Goal: Information Seeking & Learning: Learn about a topic

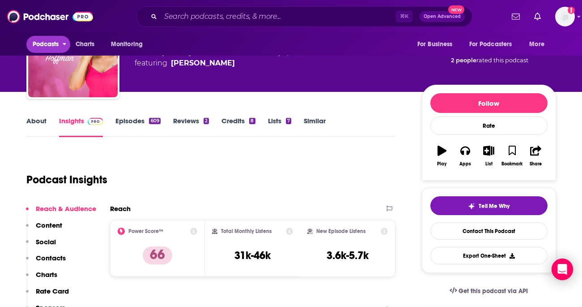
click at [46, 41] on span "Podcasts" at bounding box center [46, 44] width 26 height 13
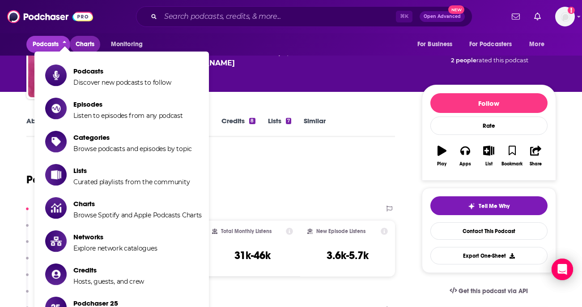
click at [93, 46] on span "Charts" at bounding box center [85, 44] width 19 height 13
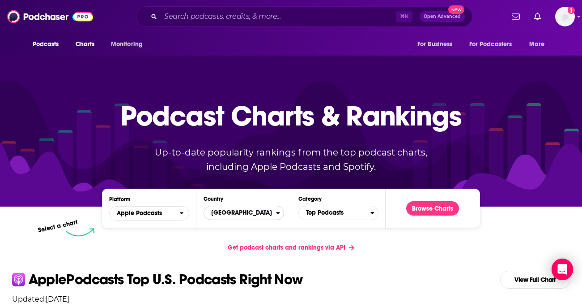
click at [258, 210] on span "[GEOGRAPHIC_DATA]" at bounding box center [240, 212] width 72 height 15
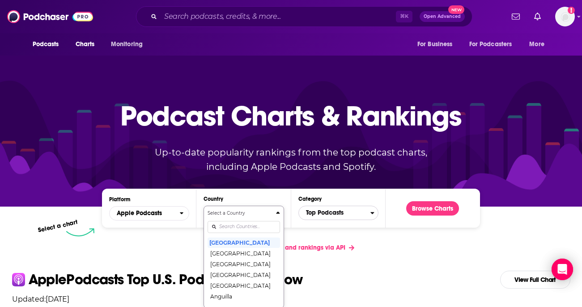
click at [350, 217] on span "Top Podcasts" at bounding box center [335, 212] width 72 height 15
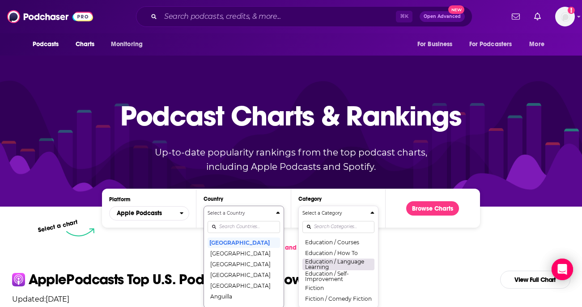
scroll to position [233, 0]
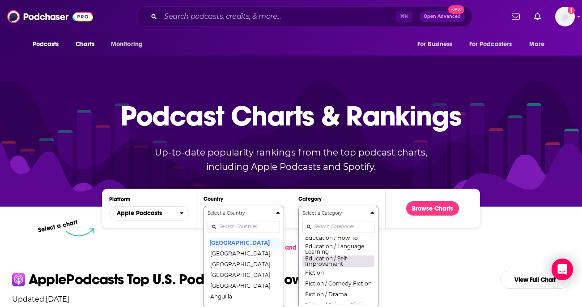
click at [342, 265] on button "Education / Self-Improvement" at bounding box center [339, 261] width 72 height 12
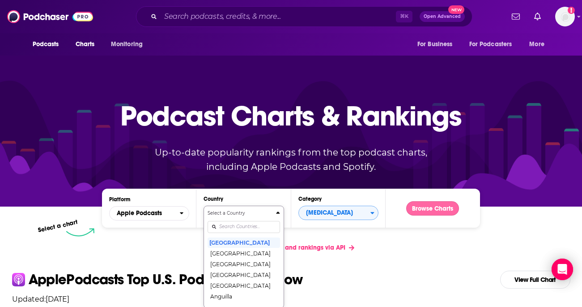
click at [428, 214] on button "Browse Charts" at bounding box center [433, 208] width 53 height 14
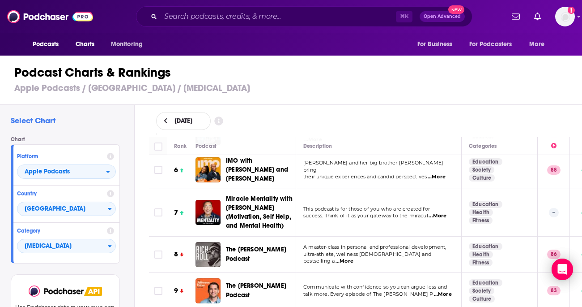
scroll to position [193, 0]
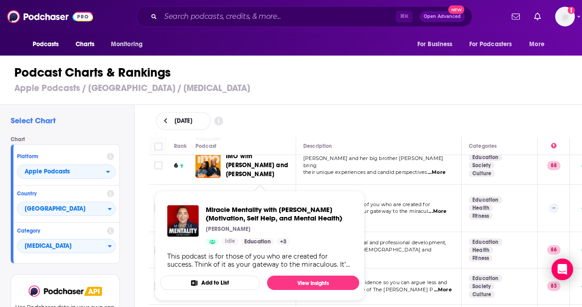
click at [143, 180] on div "Rank Podcast Description Categories 1 The Mel Robbins Podcast You can change yo…" at bounding box center [366, 222] width 448 height 170
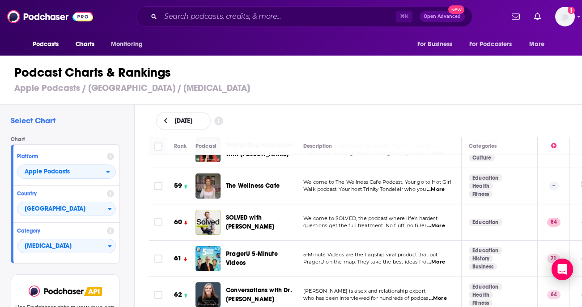
scroll to position [2184, 0]
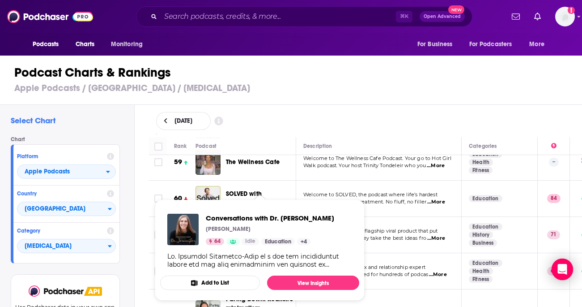
click at [262, 127] on div "September 18, 2025" at bounding box center [366, 121] width 420 height 18
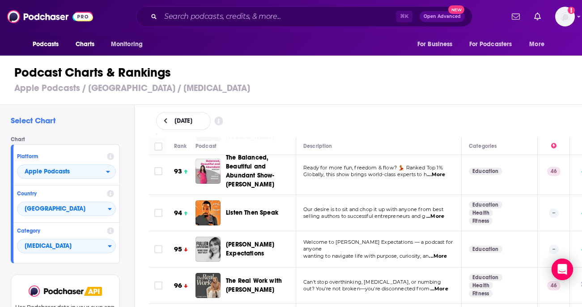
scroll to position [3463, 0]
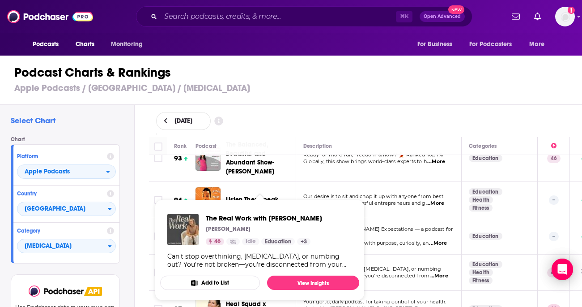
click at [296, 103] on div "Podcast Charts & Rankings Apple Podcasts / United States / Self-Improvement" at bounding box center [295, 79] width 590 height 51
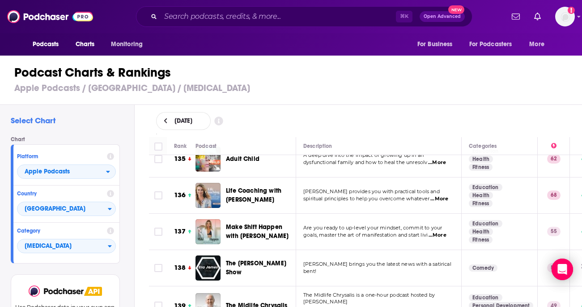
scroll to position [5051, 0]
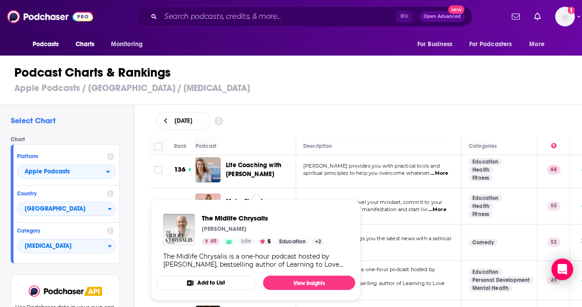
click at [149, 134] on div "September 18, 2025" at bounding box center [366, 121] width 448 height 32
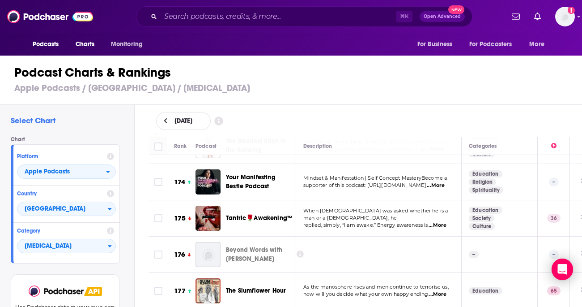
scroll to position [6552, 0]
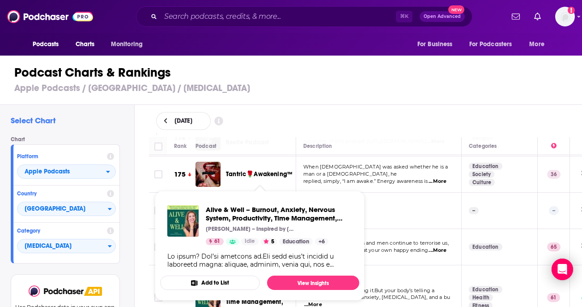
click at [140, 170] on div "Select Chart Chart Platform Apple Podcasts Country United States Category Self-…" at bounding box center [295, 231] width 590 height 253
click at [325, 265] on td "On paper? You’re crushing it.But your body’s telling a different story: fatigue…" at bounding box center [379, 297] width 166 height 65
click at [146, 189] on div "Rank Podcast Description Categories 1 The Mel Robbins Podcast You can change yo…" at bounding box center [366, 222] width 448 height 170
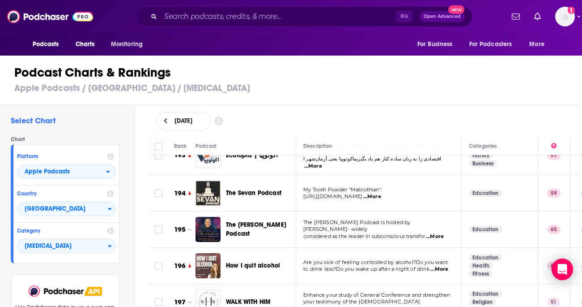
scroll to position [7289, 0]
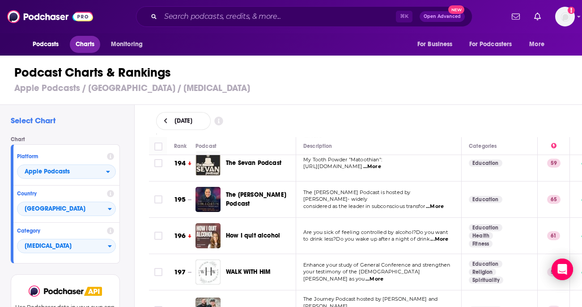
click at [86, 46] on span "Charts" at bounding box center [85, 44] width 19 height 13
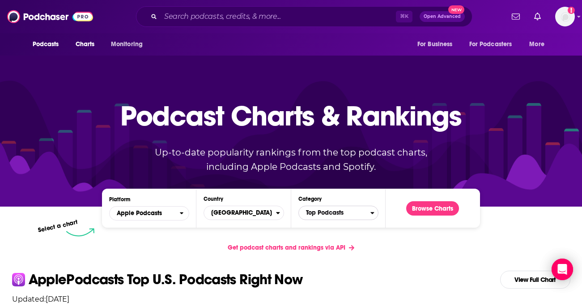
click at [354, 213] on span "Top Podcasts" at bounding box center [335, 212] width 72 height 15
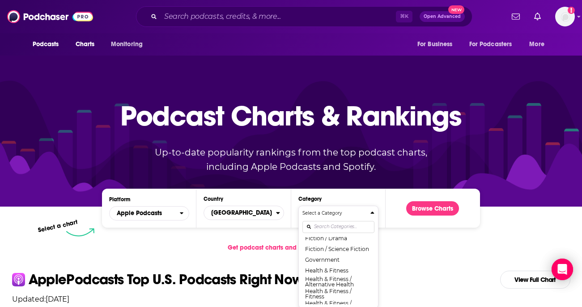
scroll to position [294, 0]
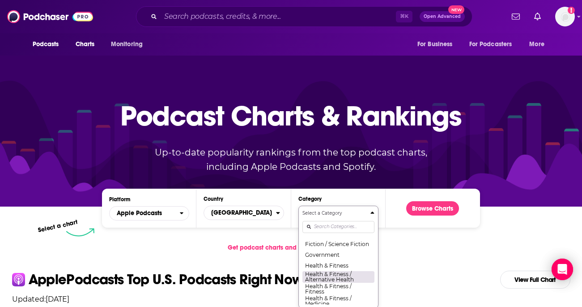
click at [353, 276] on button "Health & Fitness / Alternative Health" at bounding box center [339, 276] width 72 height 12
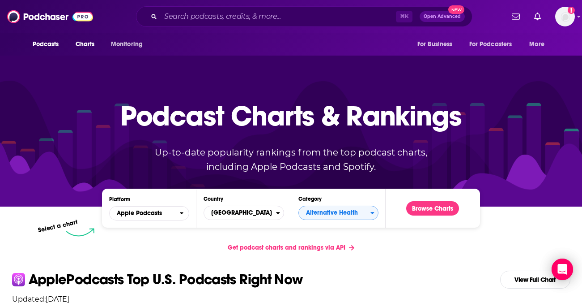
click at [427, 200] on div "Podcast Charts & Rankings Up-to-date popularity rankings from the top podcast c…" at bounding box center [291, 130] width 385 height 144
click at [427, 207] on button "Browse Charts" at bounding box center [433, 208] width 53 height 14
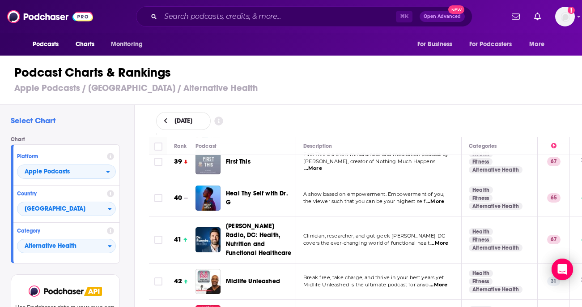
scroll to position [1439, 0]
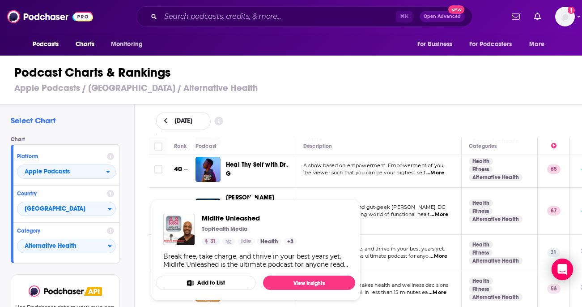
click at [298, 128] on div "September 18, 2025" at bounding box center [366, 121] width 420 height 18
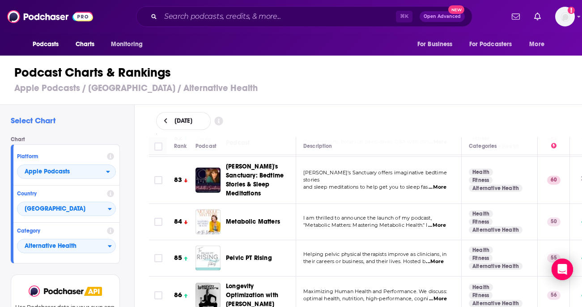
scroll to position [3037, 0]
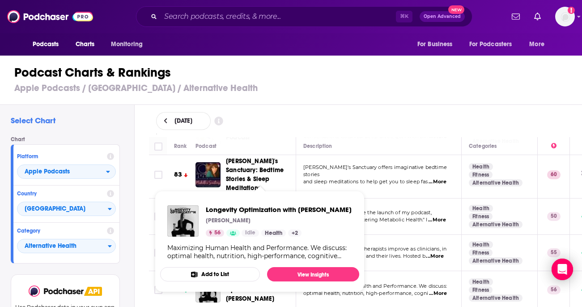
click at [285, 138] on th "Podcast" at bounding box center [246, 146] width 101 height 18
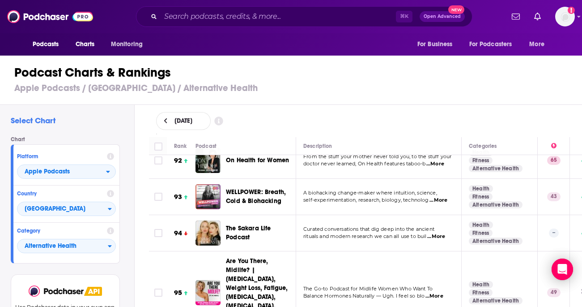
scroll to position [3393, 0]
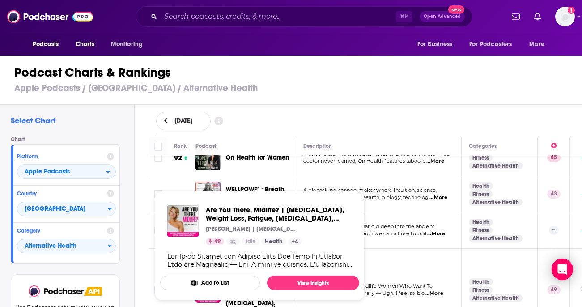
click at [298, 129] on div "September 18, 2025" at bounding box center [366, 121] width 420 height 18
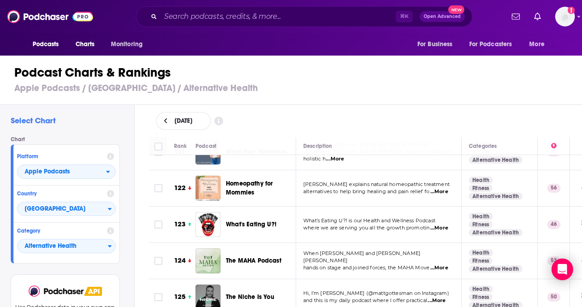
scroll to position [4583, 0]
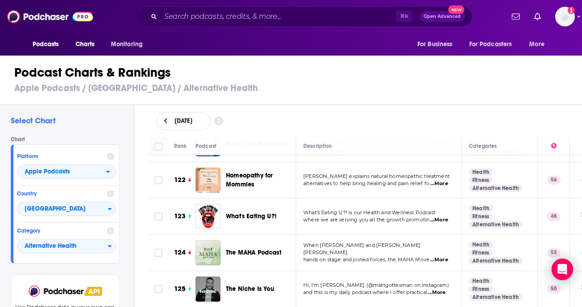
click at [446, 289] on span "...More" at bounding box center [437, 292] width 18 height 7
click at [326, 124] on div "September 18, 2025" at bounding box center [366, 121] width 420 height 18
click at [308, 116] on div "September 18, 2025" at bounding box center [366, 121] width 420 height 18
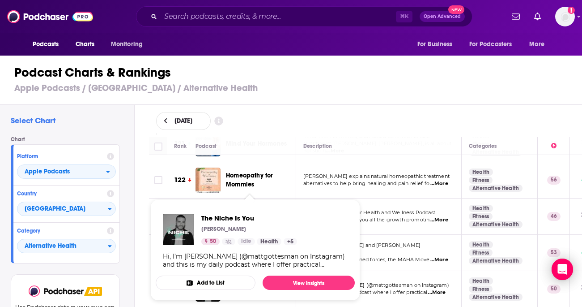
click at [412, 271] on td "Hi, I’m Matt Gottesman (@mattgottesman on Instagram) and this is my daily podca…" at bounding box center [379, 289] width 166 height 36
click at [428, 271] on td "Hi, I’m Matt Gottesman (@mattgottesman on Instagram) and this is my daily podca…" at bounding box center [379, 289] width 166 height 36
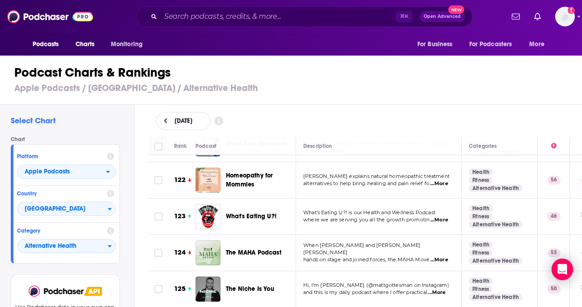
click at [439, 289] on span "...More" at bounding box center [437, 292] width 18 height 7
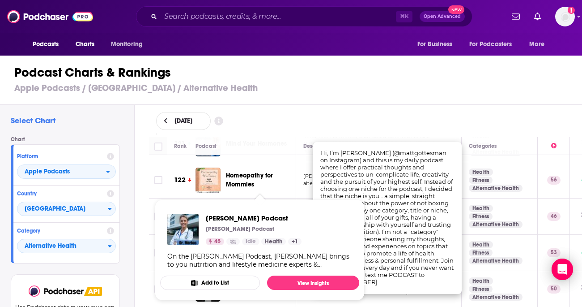
click at [261, 232] on p "Dr. Laurie Marbas Podcast" at bounding box center [240, 228] width 68 height 7
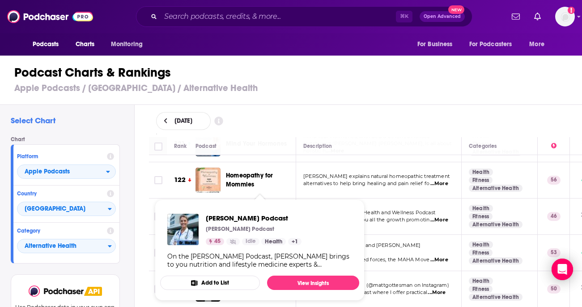
click at [273, 235] on td "The MAHA Podcast" at bounding box center [246, 253] width 101 height 36
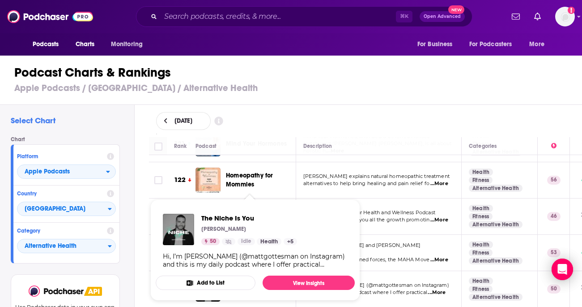
click at [170, 194] on span "The Niche Is You Matthew Gottesman 50 Idle Health + 5 Hi, I’m Matt Gottesman (@…" at bounding box center [255, 250] width 210 height 112
click at [144, 232] on div "Rank Podcast Description Categories 1 Passion Struck with John R. Miles Welcome…" at bounding box center [366, 222] width 448 height 170
click at [294, 271] on td "The Niche Is You" at bounding box center [246, 289] width 101 height 36
click at [205, 215] on span "The Niche Is You" at bounding box center [249, 218] width 96 height 9
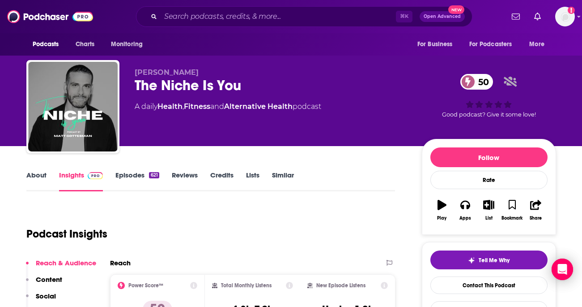
click at [32, 184] on link "About" at bounding box center [36, 181] width 20 height 21
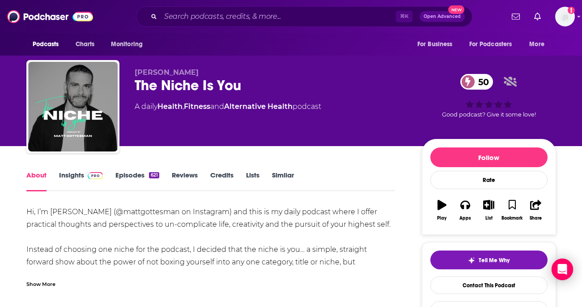
click at [48, 275] on div "Show More" at bounding box center [210, 280] width 369 height 15
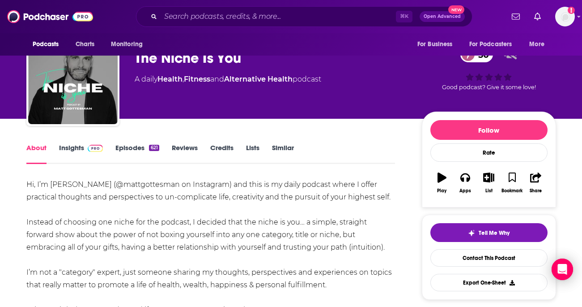
scroll to position [13, 0]
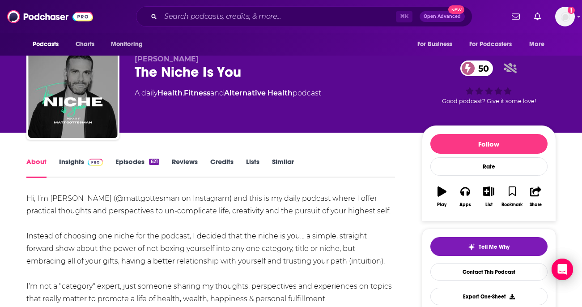
click at [142, 163] on link "Episodes 621" at bounding box center [137, 167] width 43 height 21
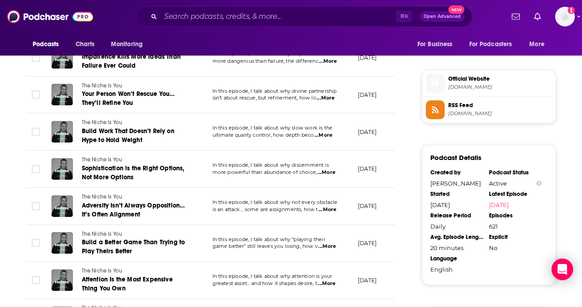
scroll to position [701, 0]
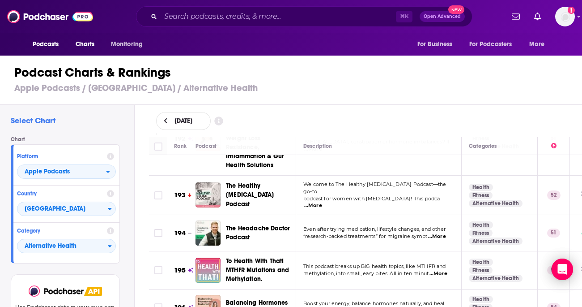
scroll to position [7409, 0]
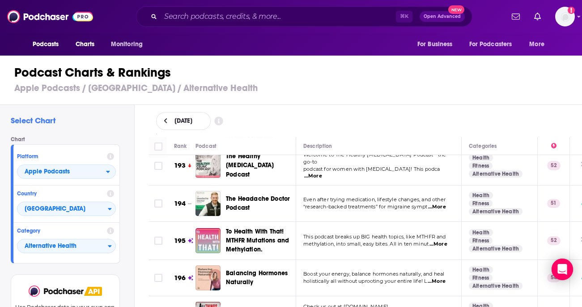
click at [169, 92] on h3 "Apple Podcasts / United States / Alternative Health" at bounding box center [294, 87] width 561 height 11
click at [93, 43] on span "Charts" at bounding box center [85, 44] width 19 height 13
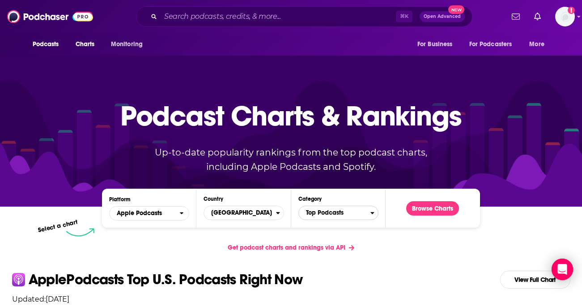
click at [342, 212] on span "Top Podcasts" at bounding box center [335, 212] width 72 height 15
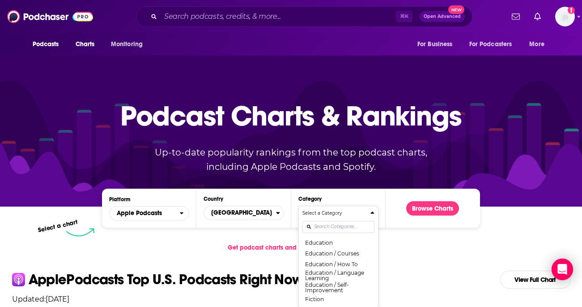
scroll to position [218, 0]
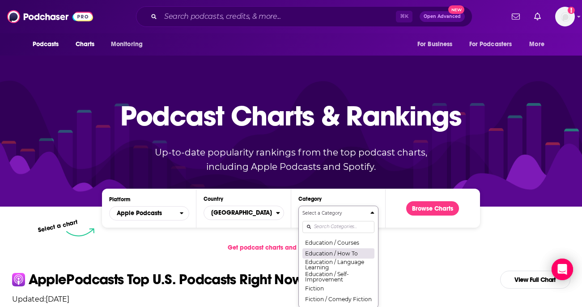
click at [340, 254] on button "Education / How To" at bounding box center [339, 253] width 72 height 11
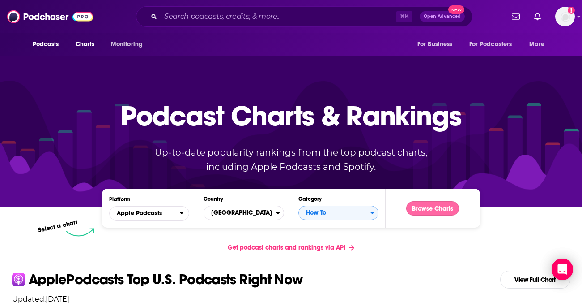
click at [416, 206] on button "Browse Charts" at bounding box center [433, 208] width 53 height 14
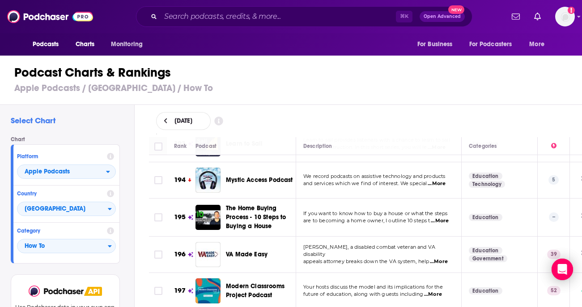
scroll to position [7564, 0]
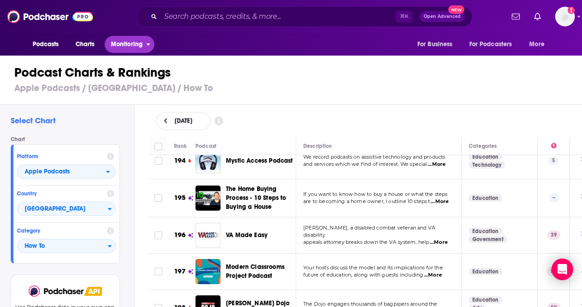
click at [124, 43] on span "Monitoring" at bounding box center [127, 44] width 32 height 13
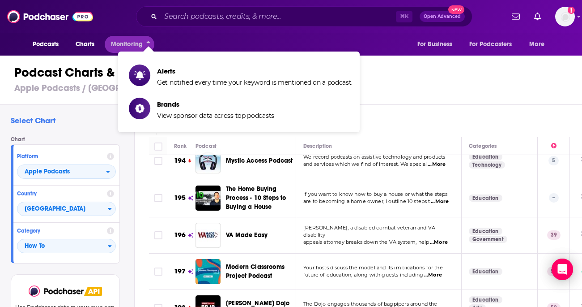
click at [97, 64] on div "Podcast Charts & Rankings Apple Podcasts / United States / How To" at bounding box center [295, 79] width 590 height 51
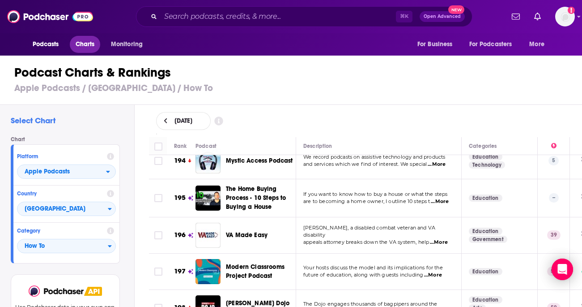
click at [87, 42] on span "Charts" at bounding box center [85, 44] width 19 height 13
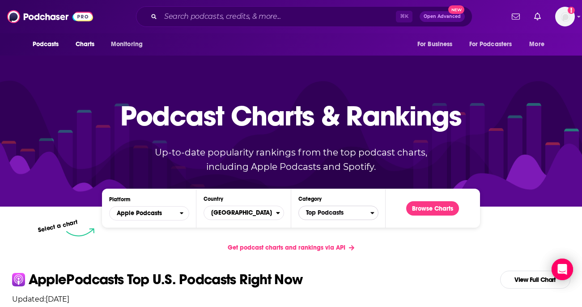
click at [328, 211] on span "Top Podcasts" at bounding box center [335, 212] width 72 height 15
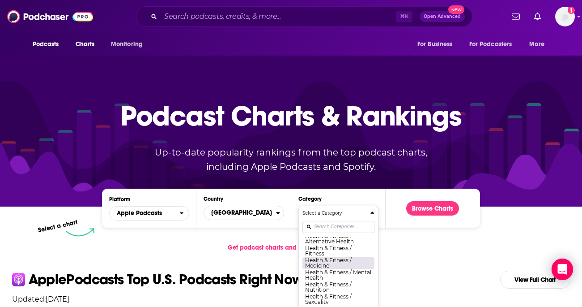
scroll to position [333, 0]
click at [358, 270] on button "Health & Fitness / Mental Health" at bounding box center [339, 274] width 72 height 12
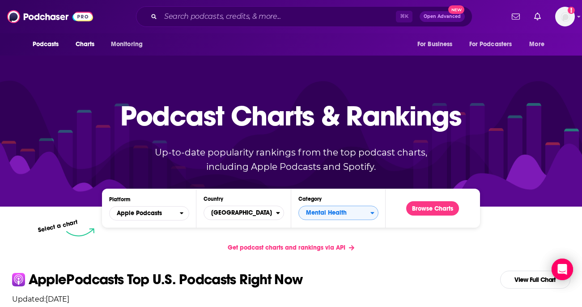
click at [430, 201] on div "Podcast Charts & Rankings Up-to-date popularity rankings from the top podcast c…" at bounding box center [291, 130] width 385 height 144
click at [430, 210] on button "Browse Charts" at bounding box center [433, 208] width 53 height 14
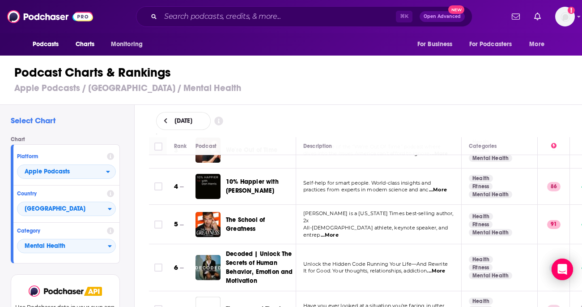
scroll to position [104, 0]
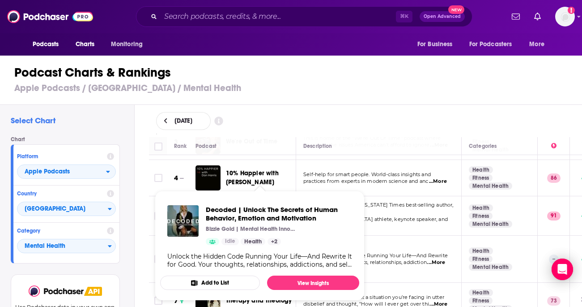
click at [381, 243] on td "Unlock the Hidden Code Running Your Life—And Rewrite It for Good. Your thoughts…" at bounding box center [379, 258] width 166 height 47
click at [137, 190] on div "Select Chart Chart Platform Apple Podcasts Country United States Category Menta…" at bounding box center [295, 231] width 590 height 253
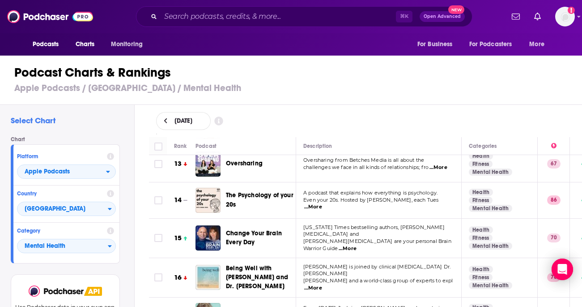
scroll to position [461, 0]
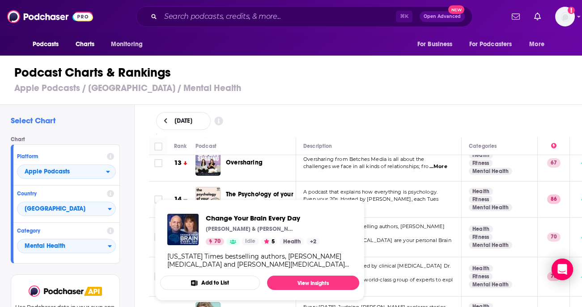
click at [146, 203] on div "Rank Podcast Description Categories 1 On Purpose with Jay Shetty I’m Jay Shetty…" at bounding box center [366, 222] width 448 height 170
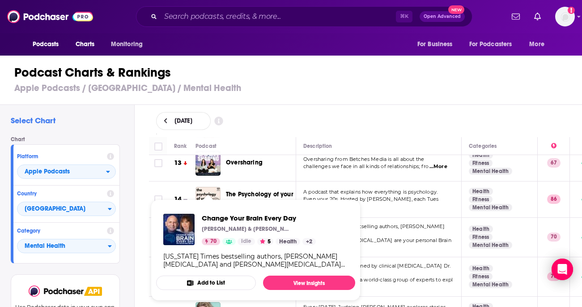
click at [408, 237] on span "Tana Amen are your personal Brain Warrior Guide" at bounding box center [378, 243] width 148 height 13
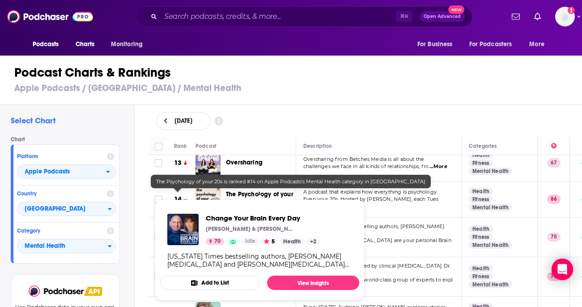
click at [134, 183] on div "Select Chart Chart Platform Apple Podcasts Country United States Category Menta…" at bounding box center [67, 231] width 135 height 253
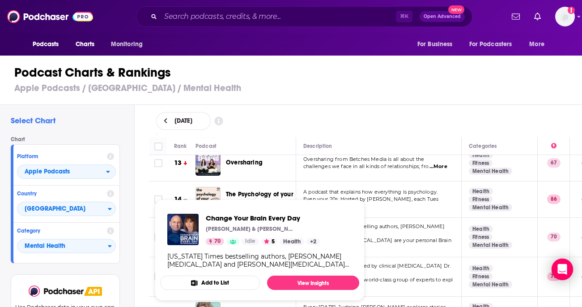
click at [394, 219] on td "New York Times bestselling authors, Dr. Daniel Amen and Tana Amen are your pers…" at bounding box center [379, 237] width 166 height 39
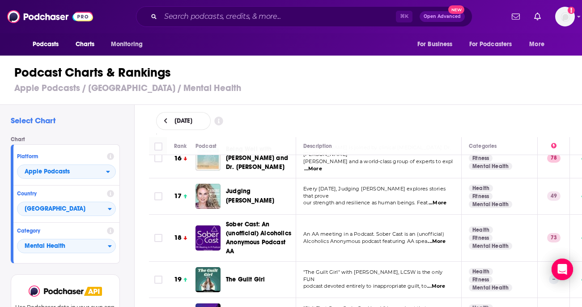
scroll to position [618, 0]
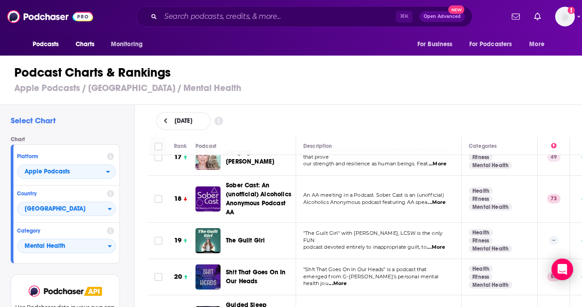
click at [445, 244] on span "...More" at bounding box center [437, 247] width 18 height 7
click at [289, 282] on td "Sh!t That Goes On In Our Heads" at bounding box center [246, 277] width 101 height 36
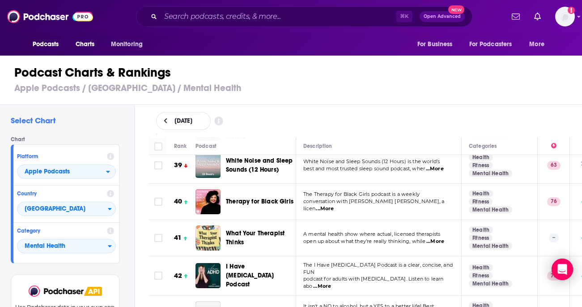
scroll to position [1454, 0]
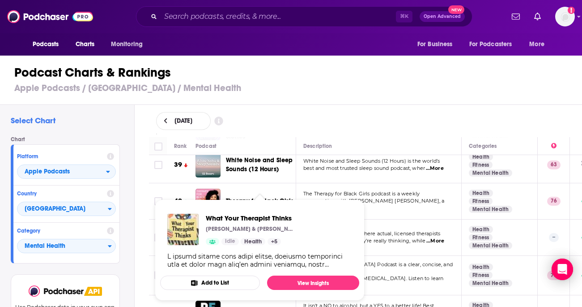
click at [398, 219] on td "A mental health show where actual, licensed therapists open up about what they’…" at bounding box center [379, 237] width 166 height 36
click at [397, 219] on td "A mental health show where actual, licensed therapists open up about what they’…" at bounding box center [379, 237] width 166 height 36
click at [148, 197] on div "Rank Podcast Description Categories 1 On Purpose with Jay Shetty I’m Jay Shetty…" at bounding box center [366, 222] width 448 height 170
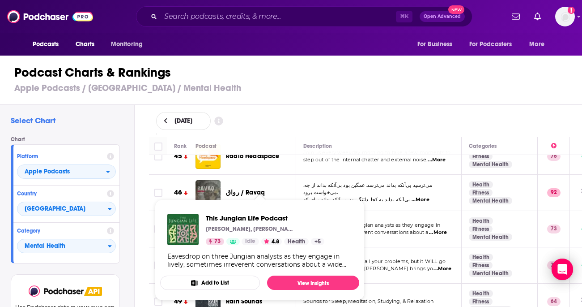
scroll to position [1686, 0]
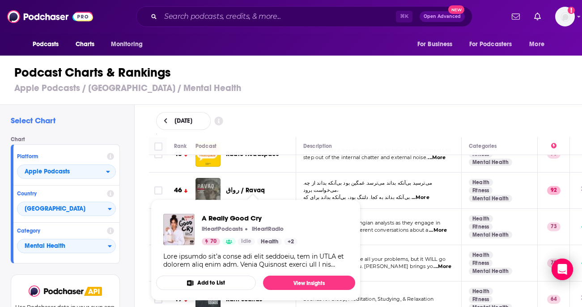
click at [379, 245] on td "This podcast won’t solve all your problems, but it WILL go through them with yo…" at bounding box center [379, 263] width 166 height 36
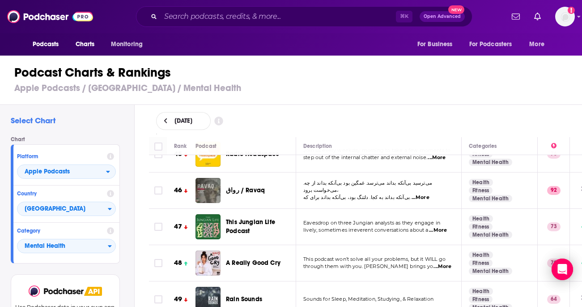
scroll to position [1712, 0]
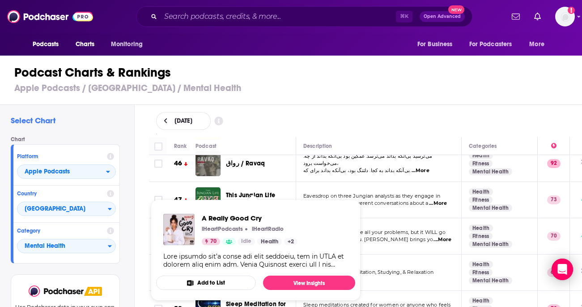
click at [135, 199] on div "Select Chart Chart Platform Apple Podcasts Country United States Category Menta…" at bounding box center [295, 231] width 590 height 253
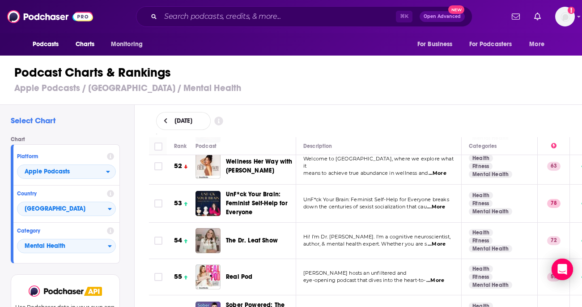
scroll to position [1932, 0]
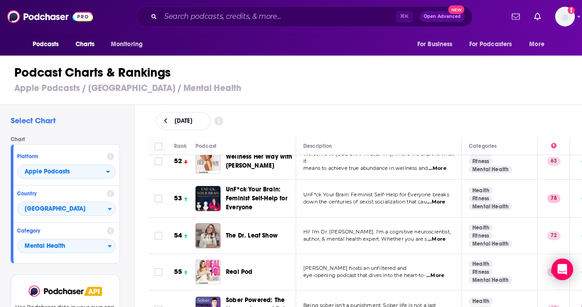
click at [400, 254] on td "Victoria Garrick Browne hosts an unfiltered and eye-opening podcast that dives …" at bounding box center [379, 272] width 166 height 36
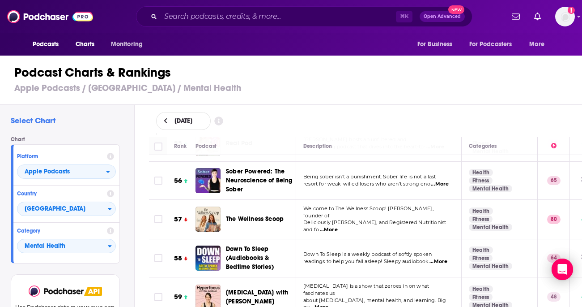
scroll to position [2088, 0]
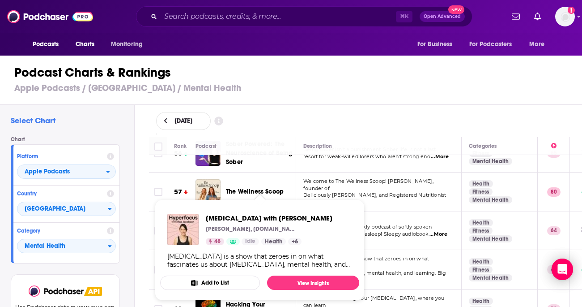
click at [133, 201] on div "Select Chart Chart Platform Apple Podcasts Country United States Category Menta…" at bounding box center [67, 231] width 134 height 253
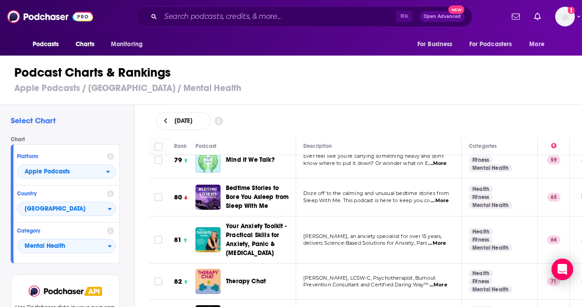
scroll to position [2937, 0]
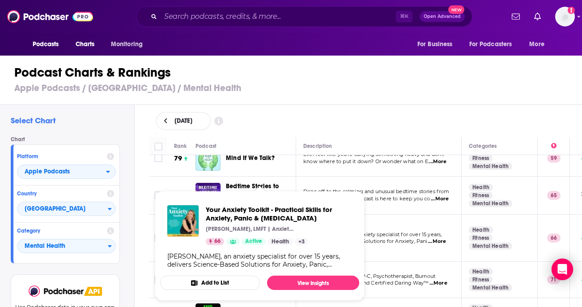
click at [131, 186] on div "Select Chart Chart Platform Apple Podcasts Country United States Category Menta…" at bounding box center [67, 231] width 134 height 253
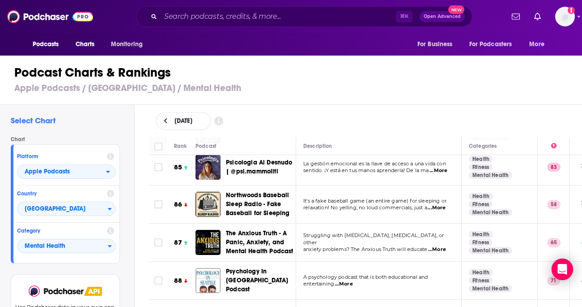
scroll to position [3160, 0]
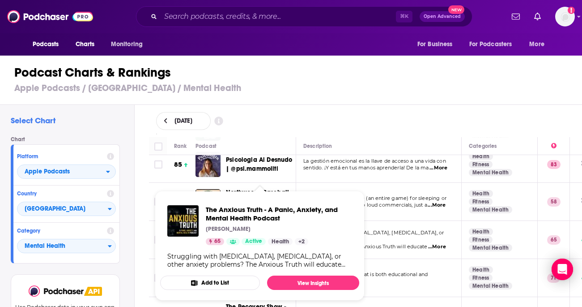
click at [136, 187] on div "Select Chart Chart Platform Apple Podcasts Country United States Category Menta…" at bounding box center [295, 231] width 590 height 253
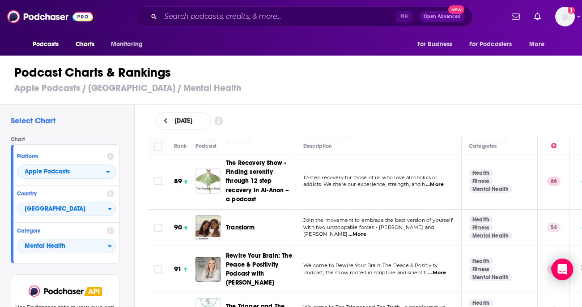
scroll to position [3305, 0]
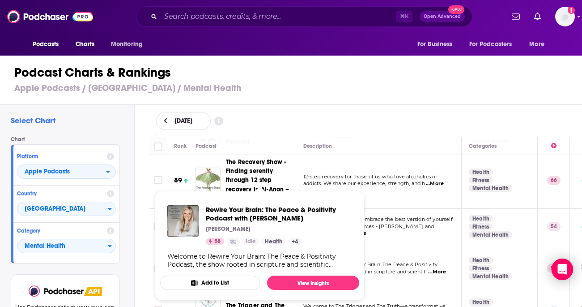
click at [146, 185] on div "Rank Podcast Description Categories 1 On Purpose with Jay Shetty I’m Jay Shetty…" at bounding box center [366, 222] width 448 height 170
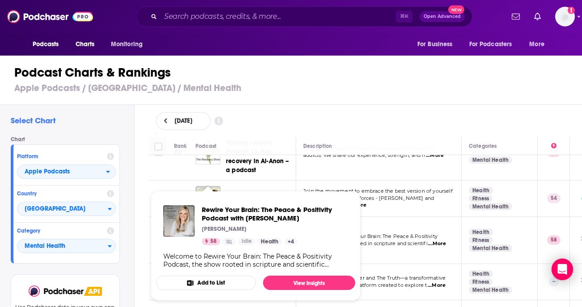
scroll to position [3342, 0]
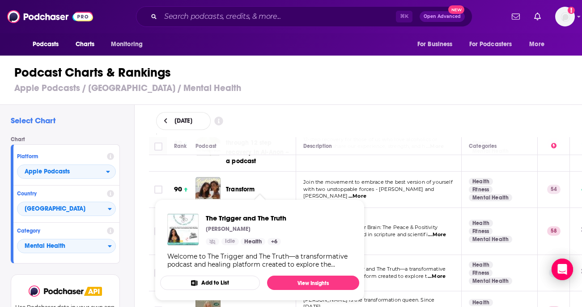
click at [148, 184] on div "Rank Podcast Description Categories 1 On Purpose with Jay Shetty I’m Jay Shetty…" at bounding box center [366, 222] width 448 height 170
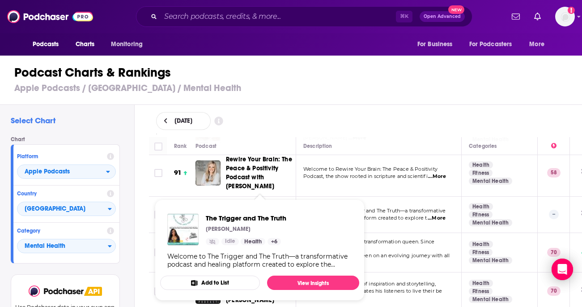
scroll to position [3402, 0]
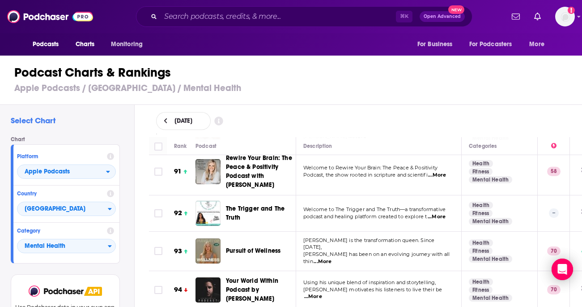
click at [407, 271] on td "Using his unique blend of inspiration and storytelling, Eddie Pinero motivates …" at bounding box center [379, 290] width 166 height 38
click at [137, 196] on div "Select Chart Chart Platform Apple Podcasts Country United States Category Menta…" at bounding box center [295, 231] width 590 height 253
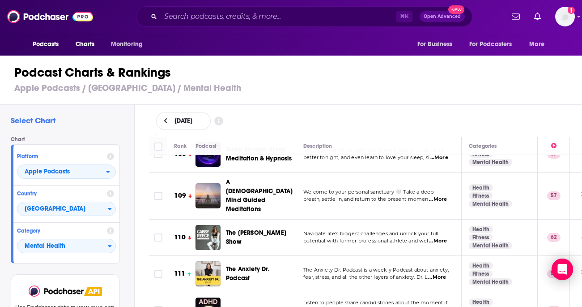
scroll to position [4079, 0]
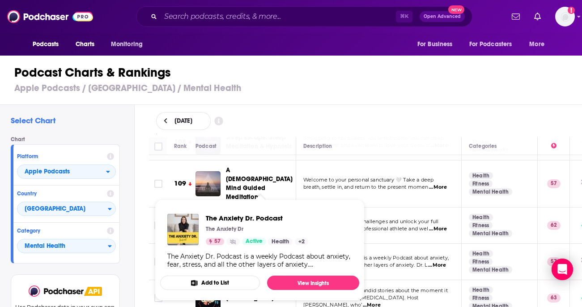
click at [137, 177] on div "Select Chart Chart Platform Apple Podcasts Country United States Category Menta…" at bounding box center [295, 231] width 590 height 253
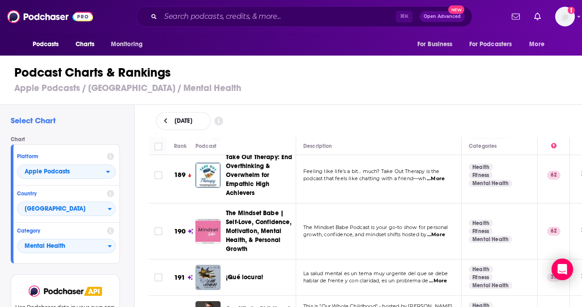
scroll to position [7220, 0]
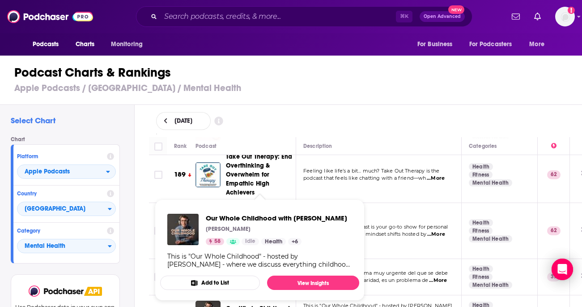
click at [269, 137] on th "Podcast" at bounding box center [246, 146] width 101 height 18
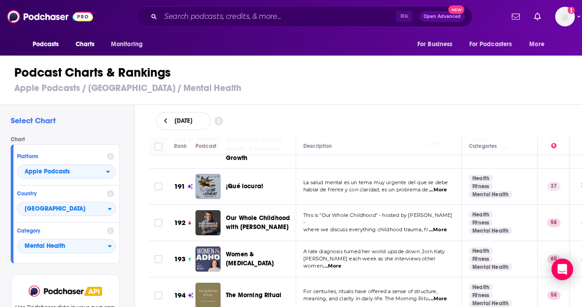
scroll to position [7315, 0]
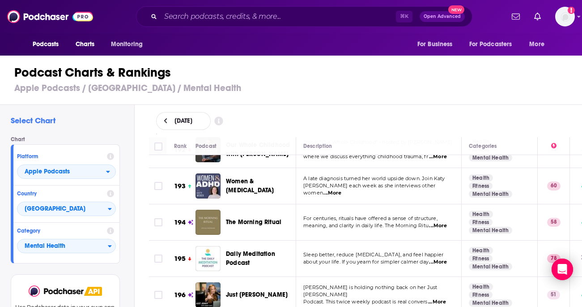
scroll to position [7384, 0]
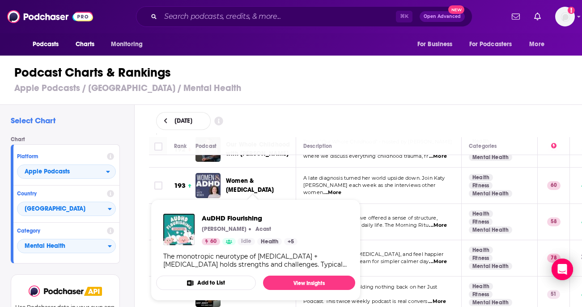
click at [134, 196] on div "Select Chart Chart Platform Apple Podcasts Country United States Category Menta…" at bounding box center [295, 231] width 590 height 253
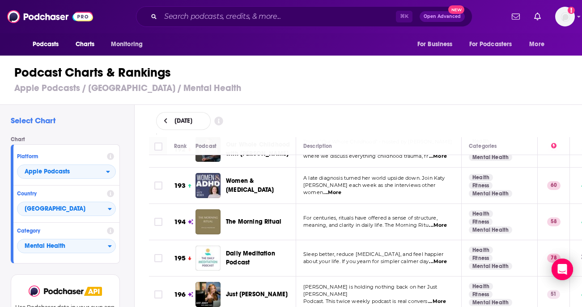
scroll to position [7427, 0]
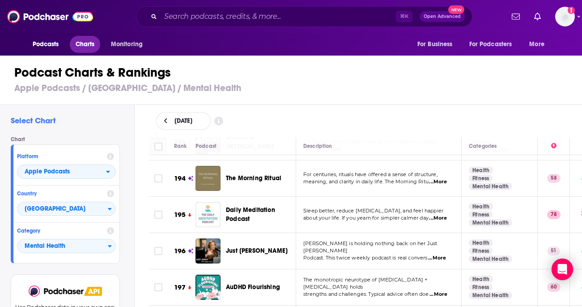
click at [88, 46] on span "Charts" at bounding box center [85, 44] width 19 height 13
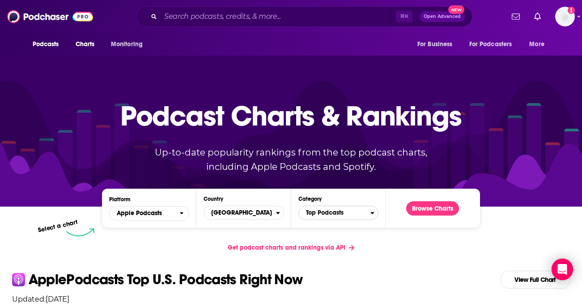
click at [347, 211] on span "Top Podcasts" at bounding box center [335, 212] width 72 height 15
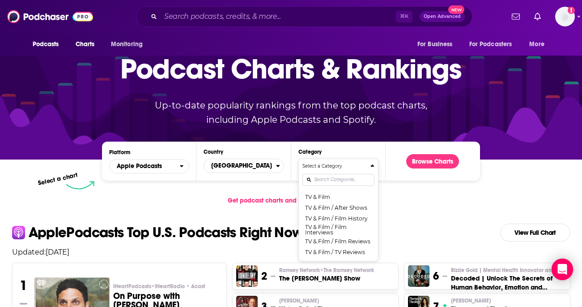
scroll to position [48, 0]
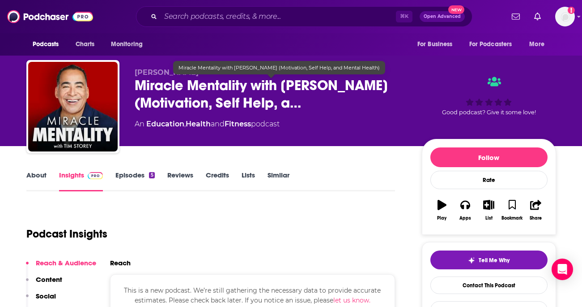
click at [182, 98] on span "Miracle Mentality with Tim Storey (Motivation, Self Help, a…" at bounding box center [271, 94] width 273 height 35
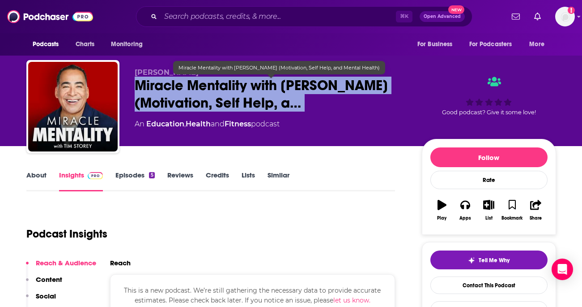
click at [182, 98] on span "Miracle Mentality with Tim Storey (Motivation, Self Help, a…" at bounding box center [271, 94] width 273 height 35
copy div "Miracle Mentality with Tim Storey (Motivation, Self Help, a…"
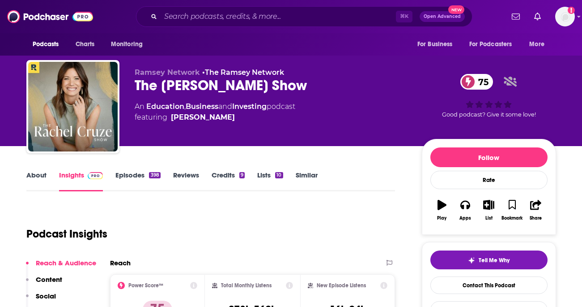
click at [44, 184] on link "About" at bounding box center [36, 181] width 20 height 21
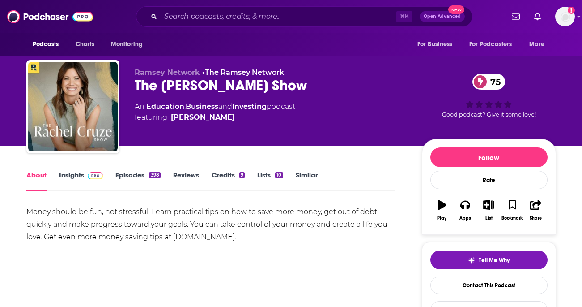
click at [141, 178] on link "Episodes 398" at bounding box center [138, 181] width 45 height 21
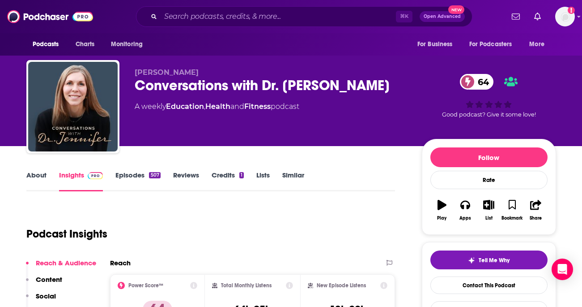
click at [207, 82] on div "Conversations with Dr. Jennifer 64" at bounding box center [271, 85] width 273 height 17
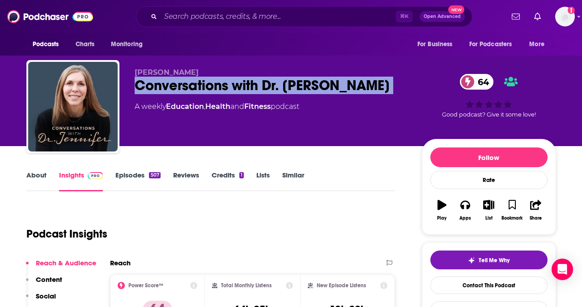
click at [207, 82] on div "Conversations with Dr. Jennifer 64" at bounding box center [271, 85] width 273 height 17
copy div "Conversations with Dr. Jennifer 64"
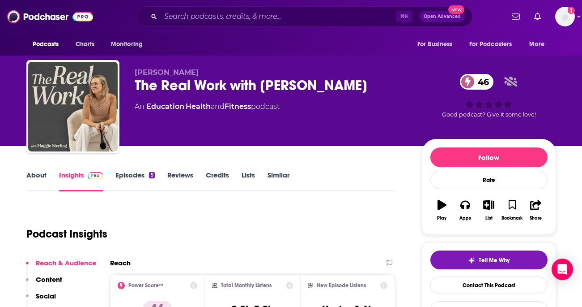
click at [34, 176] on link "About" at bounding box center [36, 181] width 20 height 21
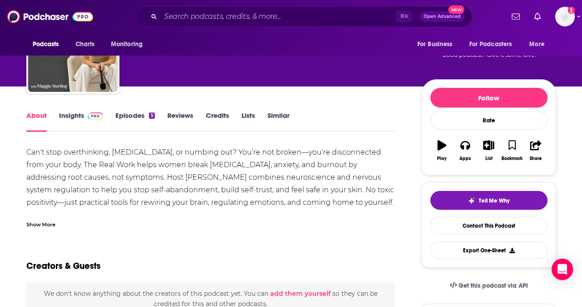
scroll to position [47, 0]
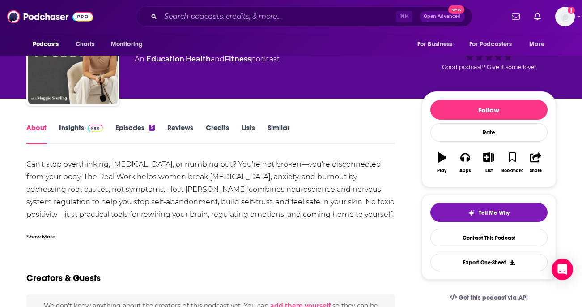
click at [48, 229] on div "Show More" at bounding box center [210, 232] width 369 height 15
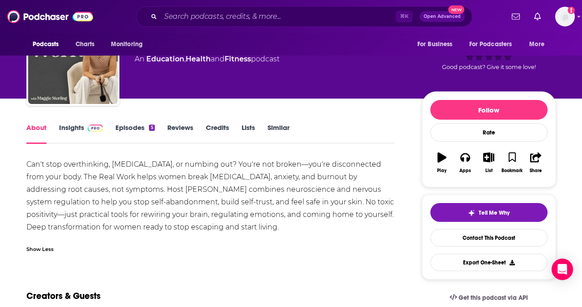
click at [72, 133] on link "Insights" at bounding box center [81, 133] width 44 height 21
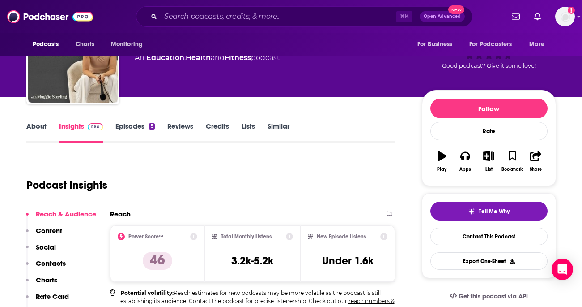
scroll to position [51, 0]
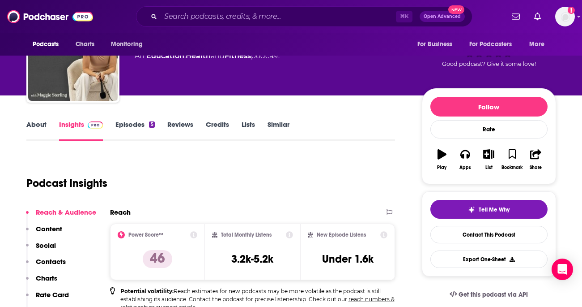
click at [129, 122] on link "Episodes 5" at bounding box center [135, 130] width 39 height 21
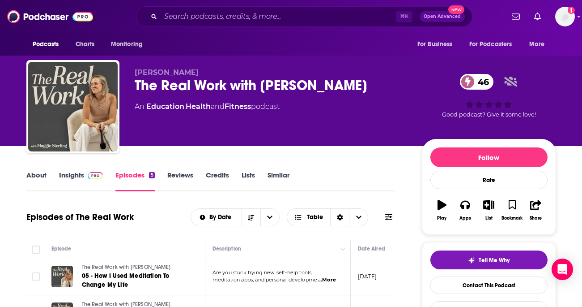
click at [184, 84] on div "The Real Work with Maggie Sterling 46" at bounding box center [271, 85] width 273 height 17
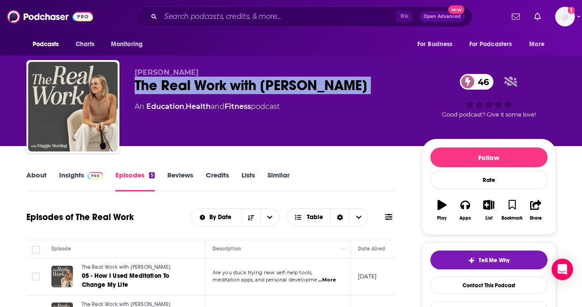
click at [184, 84] on div "The Real Work with Maggie Sterling 46" at bounding box center [271, 85] width 273 height 17
copy div "The Real Work with Maggie Sterling 46"
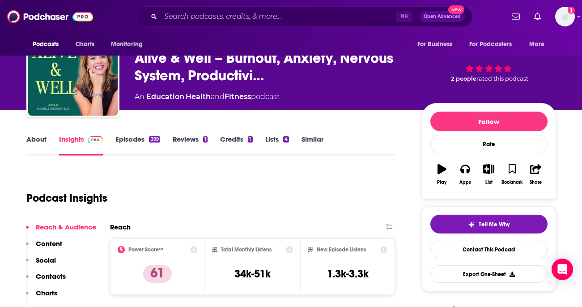
scroll to position [38, 0]
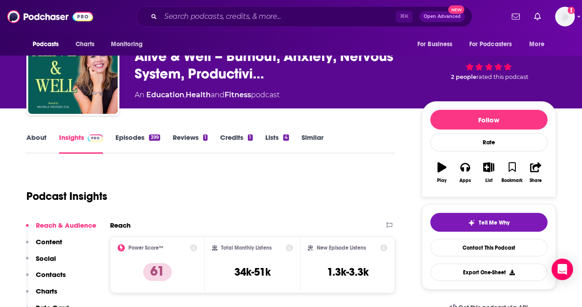
click at [31, 144] on link "About" at bounding box center [36, 143] width 20 height 21
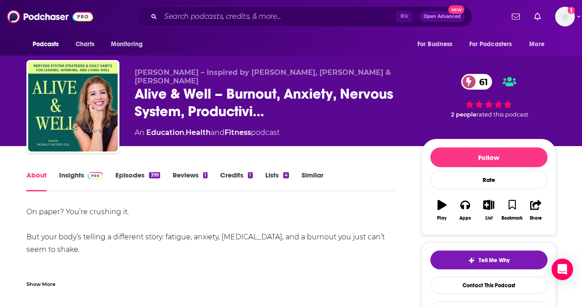
click at [40, 271] on div "On paper? You’re crushing it. But your body’s telling a different story: fatigu…" at bounding box center [210, 246] width 369 height 82
click at [33, 282] on div "Show More" at bounding box center [40, 283] width 29 height 9
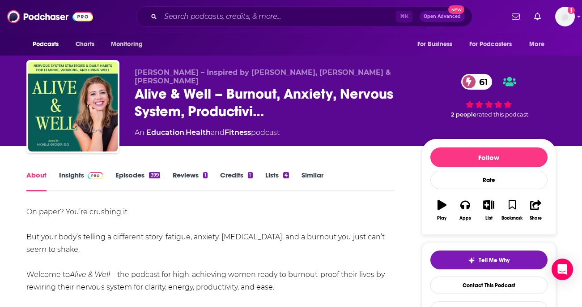
click at [73, 176] on link "Insights" at bounding box center [81, 181] width 44 height 21
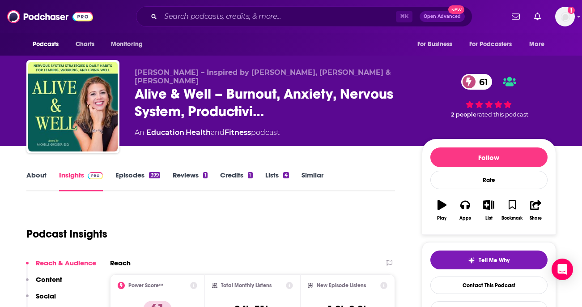
click at [34, 177] on link "About" at bounding box center [36, 181] width 20 height 21
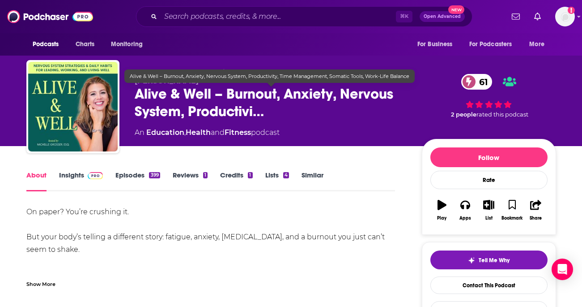
click at [160, 96] on span "Alive & Well – Burnout, Anxiety, Nervous System, Productivi…" at bounding box center [271, 102] width 273 height 35
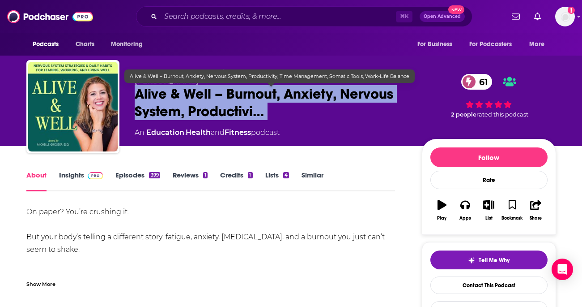
click at [160, 96] on span "Alive & Well – Burnout, Anxiety, Nervous System, Productivi…" at bounding box center [271, 102] width 273 height 35
copy div "Alive & Well – Burnout, Anxiety, Nervous System, Productivi… 61"
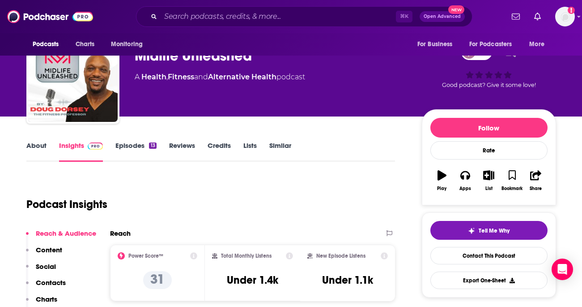
scroll to position [29, 0]
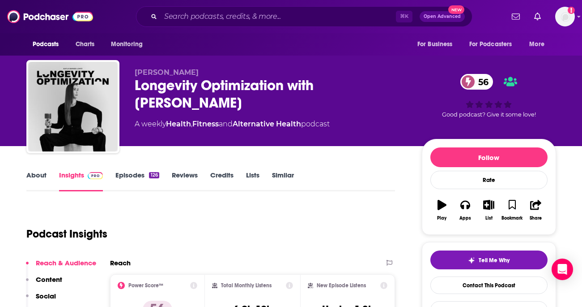
click at [34, 183] on link "About" at bounding box center [36, 181] width 20 height 21
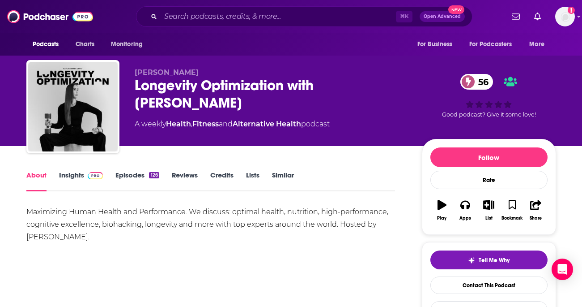
click at [117, 173] on link "Episodes 126" at bounding box center [137, 181] width 43 height 21
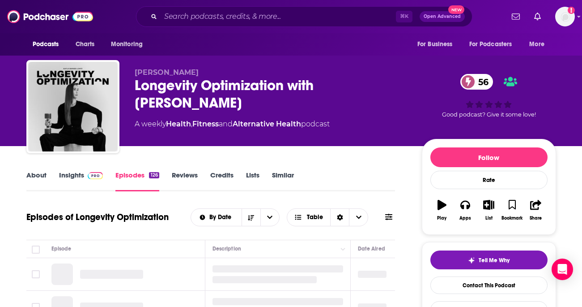
scroll to position [27, 0]
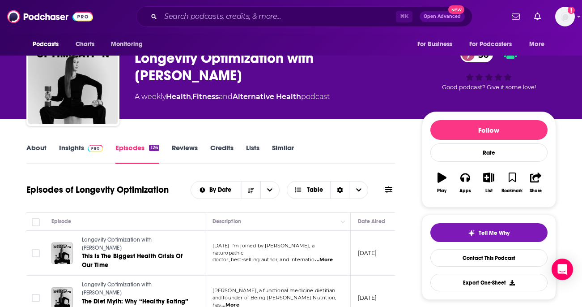
click at [175, 64] on div "Longevity Optimization with Kayla Barnes-Lentz 56" at bounding box center [271, 66] width 273 height 35
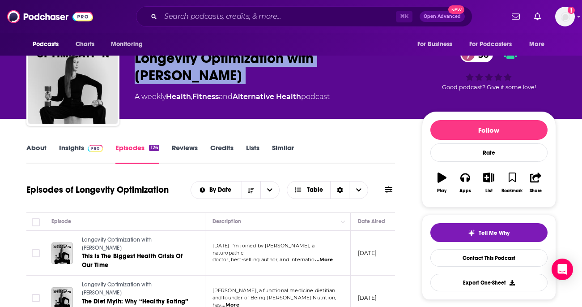
click at [175, 64] on div "Longevity Optimization with Kayla Barnes-Lentz 56" at bounding box center [271, 66] width 273 height 35
copy div "Longevity Optimization with Kayla Barnes-Lentz 56"
click at [74, 158] on link "Insights" at bounding box center [81, 153] width 44 height 21
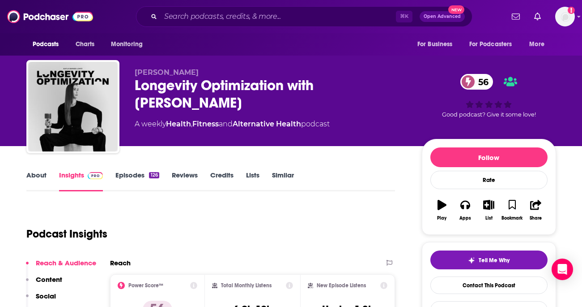
scroll to position [289, 0]
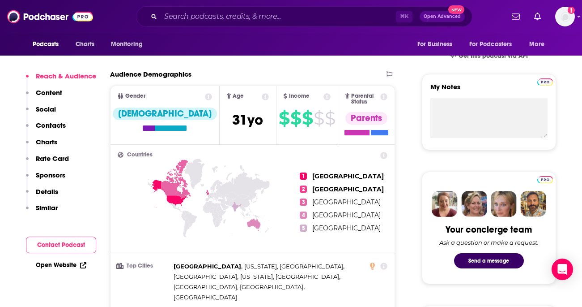
click at [47, 129] on p "Contacts" at bounding box center [51, 125] width 30 height 9
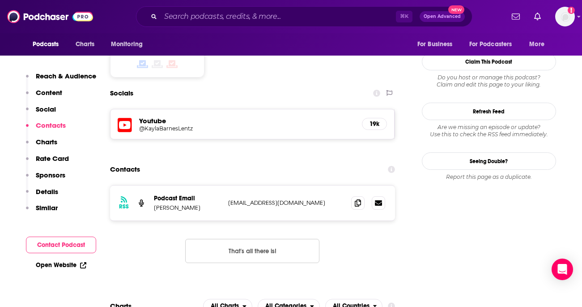
scroll to position [738, 0]
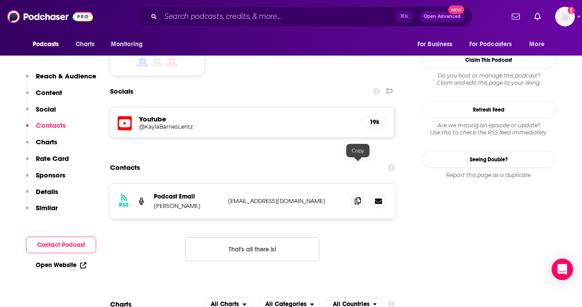
click at [362, 194] on span at bounding box center [357, 200] width 13 height 13
click at [353, 184] on div "RSS Podcast Email Kayla Barnes-Lentz info@kaylabarnes.com info@kaylabarnes.com" at bounding box center [253, 201] width 286 height 35
click at [356, 197] on icon at bounding box center [358, 200] width 6 height 7
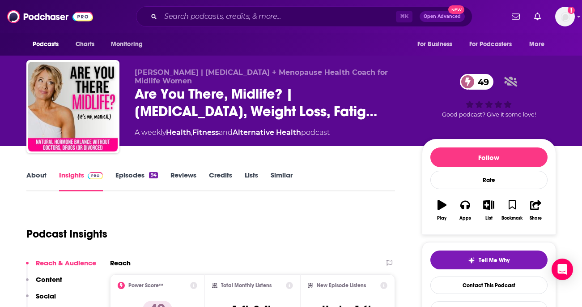
click at [34, 176] on link "About" at bounding box center [36, 181] width 20 height 21
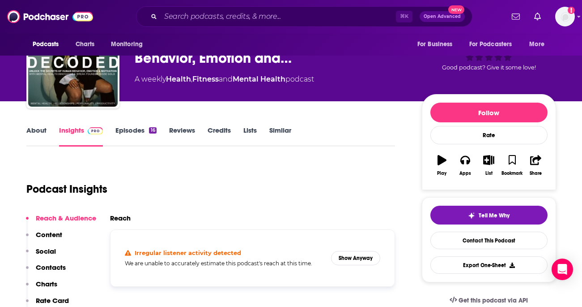
scroll to position [67, 0]
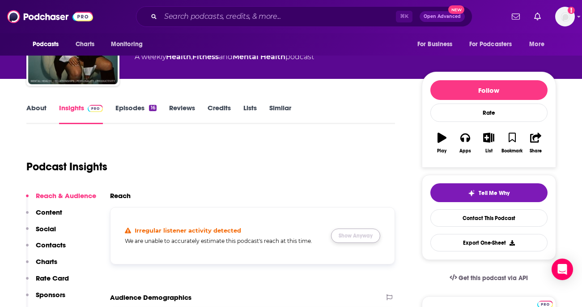
click at [364, 237] on button "Show Anyway" at bounding box center [355, 235] width 49 height 14
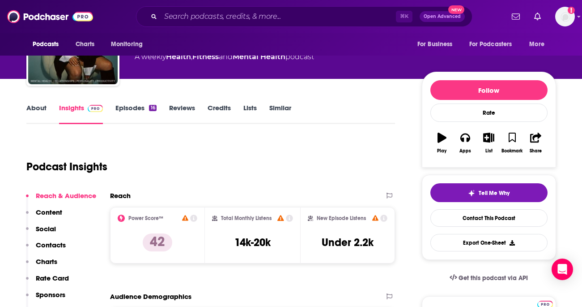
scroll to position [0, 0]
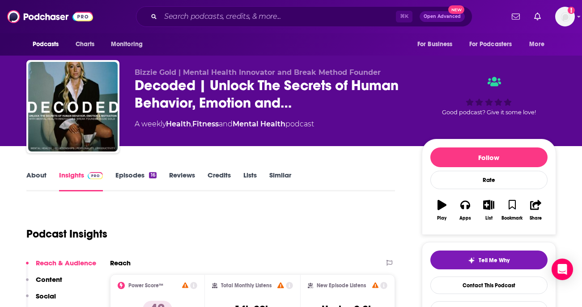
click at [31, 181] on link "About" at bounding box center [36, 181] width 20 height 21
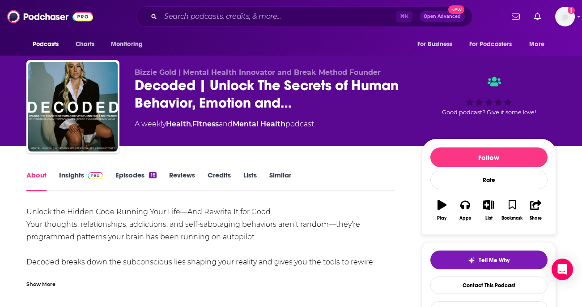
click at [38, 280] on div "Show More" at bounding box center [40, 283] width 29 height 9
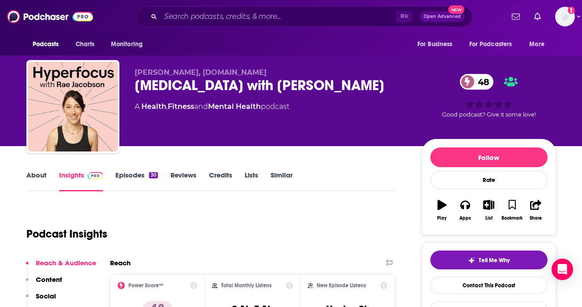
click at [42, 176] on link "About" at bounding box center [36, 181] width 20 height 21
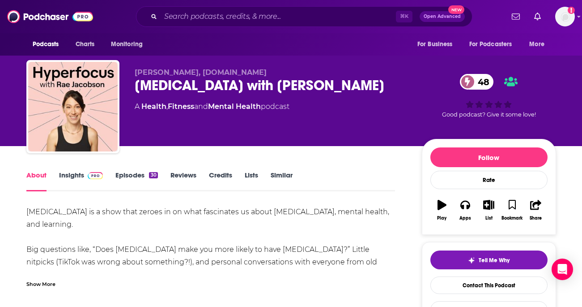
click at [170, 89] on div "Hyperfocus with Rae Jacobson 48" at bounding box center [271, 85] width 273 height 17
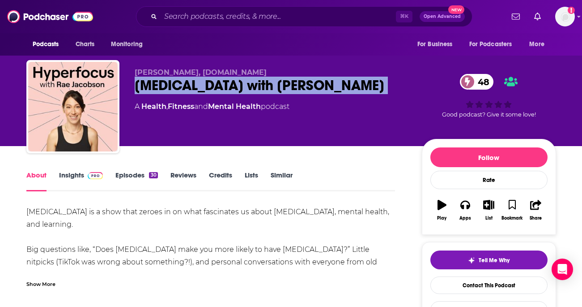
click at [170, 89] on div "Hyperfocus with Rae Jacobson 48" at bounding box center [271, 85] width 273 height 17
copy div "Hyperfocus with Rae Jacobson 48"
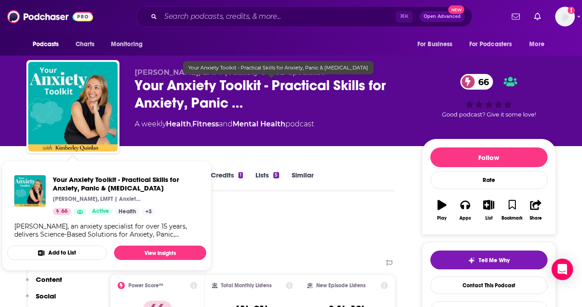
click at [184, 91] on span "Your Anxiety Toolkit - Practical Skills for Anxiety, Panic …" at bounding box center [271, 94] width 273 height 35
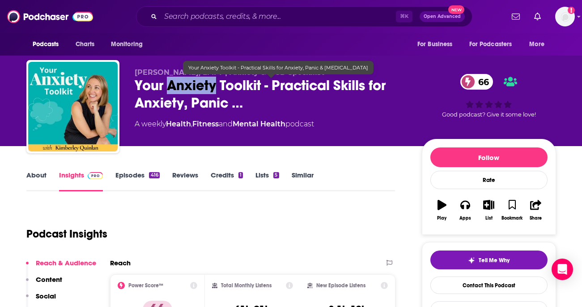
click at [184, 91] on span "Your Anxiety Toolkit - Practical Skills for Anxiety, Panic …" at bounding box center [271, 94] width 273 height 35
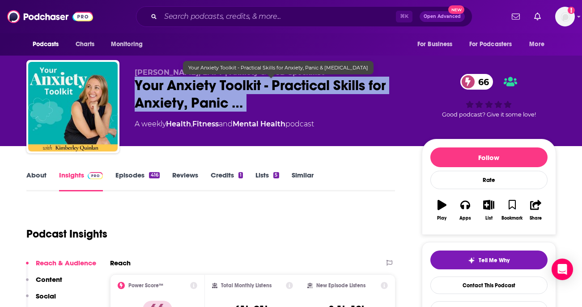
click at [184, 91] on span "Your Anxiety Toolkit - Practical Skills for Anxiety, Panic …" at bounding box center [271, 94] width 273 height 35
copy div "Your Anxiety Toolkit - Practical Skills for Anxiety, Panic … 66"
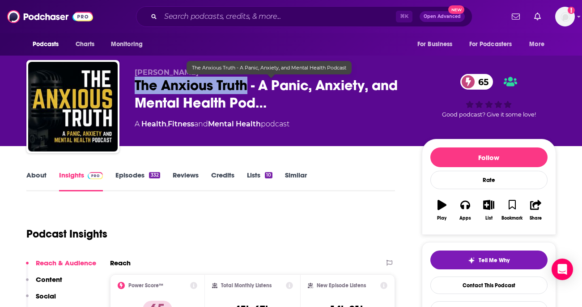
drag, startPoint x: 133, startPoint y: 86, endPoint x: 247, endPoint y: 87, distance: 114.2
click at [247, 87] on div "[PERSON_NAME] The Anxious Truth - A Panic, Anxiety, and Mental Health Pod… 65 A…" at bounding box center [291, 108] width 530 height 97
copy h2 "The Anxious Truth"
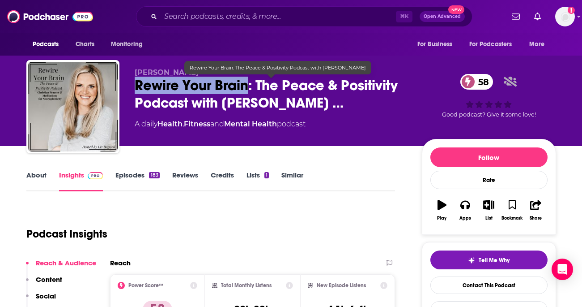
drag, startPoint x: 131, startPoint y: 93, endPoint x: 248, endPoint y: 88, distance: 116.5
click at [248, 88] on div "[PERSON_NAME] Rewire Your Brain: The Peace & Positivity Podcast with [PERSON_NA…" at bounding box center [291, 108] width 530 height 97
copy h2 "Rewire Your Brain"
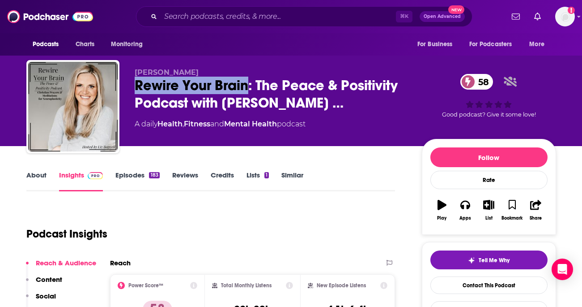
click at [27, 185] on link "About" at bounding box center [36, 181] width 20 height 21
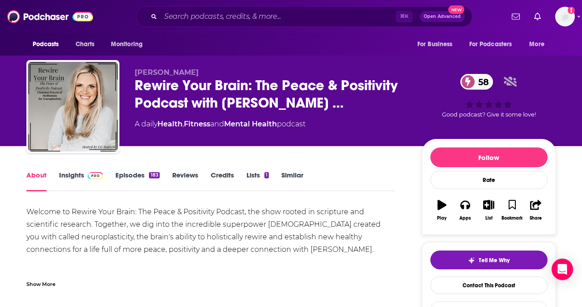
click at [41, 267] on div "Welcome to Rewire Your Brain: The Peace & Positivity Podcast, the show rooted i…" at bounding box center [210, 286] width 369 height 163
click at [52, 282] on div "Show More" at bounding box center [40, 283] width 29 height 9
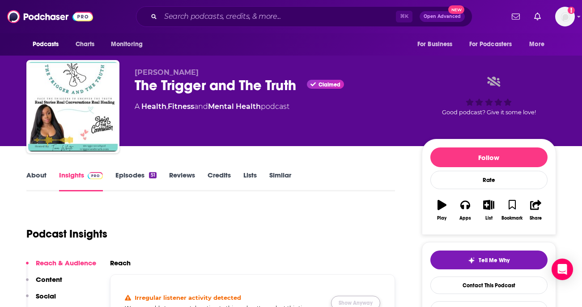
click at [358, 301] on button "Show Anyway" at bounding box center [355, 302] width 49 height 14
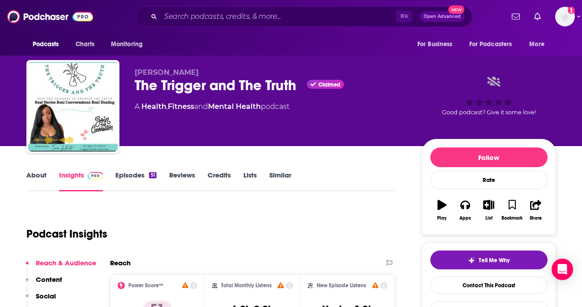
click at [30, 178] on link "About" at bounding box center [36, 181] width 20 height 21
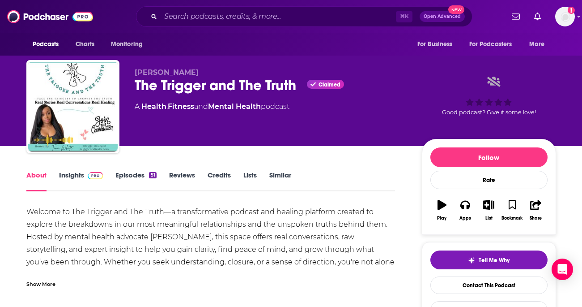
click at [160, 76] on span "[PERSON_NAME]" at bounding box center [167, 72] width 64 height 9
click at [163, 90] on div "The Trigger and The Truth Claimed" at bounding box center [271, 85] width 273 height 17
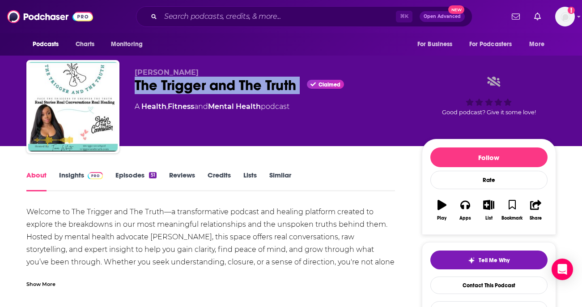
click at [163, 90] on div "The Trigger and The Truth Claimed" at bounding box center [271, 85] width 273 height 17
copy div "The Trigger and The Truth"
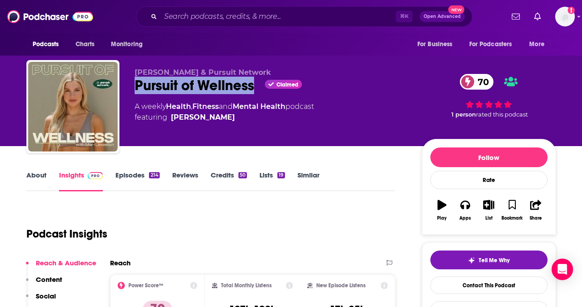
drag, startPoint x: 134, startPoint y: 83, endPoint x: 253, endPoint y: 87, distance: 119.2
click at [253, 87] on div "Pursuit of Wellness Claimed 70" at bounding box center [271, 85] width 273 height 17
copy h2 "Pursuit of Wellness"
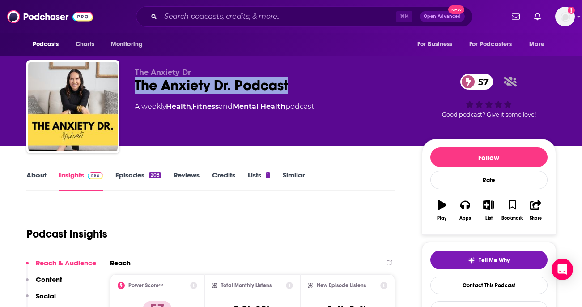
drag, startPoint x: 135, startPoint y: 83, endPoint x: 289, endPoint y: 87, distance: 153.6
click at [289, 88] on div "The Anxiety Dr. Podcast 57" at bounding box center [271, 85] width 273 height 17
copy h2 "The Anxiety Dr. Podcast"
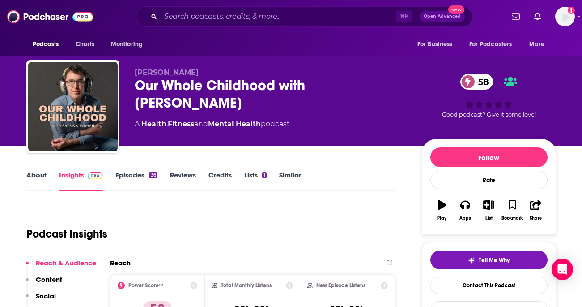
drag, startPoint x: 134, startPoint y: 85, endPoint x: 193, endPoint y: 100, distance: 61.6
click at [193, 100] on div "Patrick Teahan Our Whole Childhood with Patrick Teahan 58 A Health , Fitness an…" at bounding box center [291, 108] width 530 height 97
copy h2 "Our Whole Childhood with Patrick Teahan"
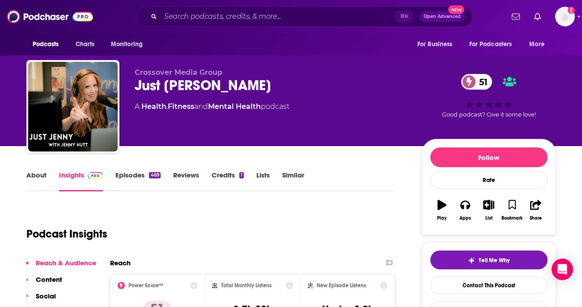
click at [38, 171] on link "About" at bounding box center [36, 181] width 20 height 21
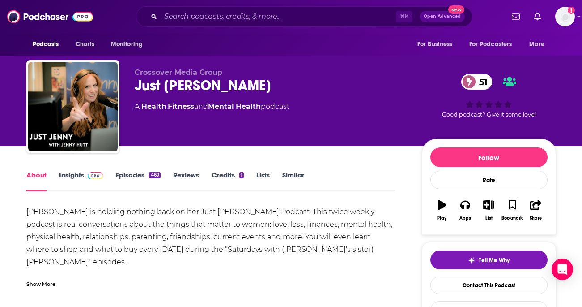
click at [43, 266] on div "Jenny Hutt is holding nothing back on her Just Jenny Podcast. This twice weekly…" at bounding box center [210, 274] width 369 height 138
click at [170, 76] on span "Crossover Media Group" at bounding box center [179, 72] width 88 height 9
click at [167, 91] on div "Just Jenny 51" at bounding box center [271, 85] width 273 height 17
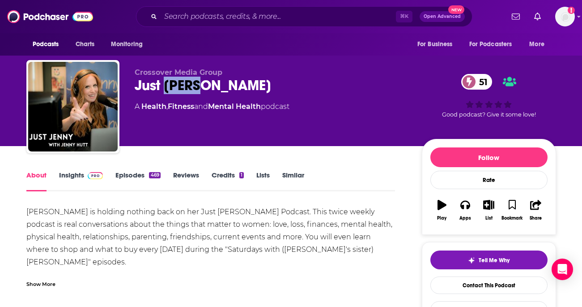
click at [167, 91] on div "Just Jenny 51" at bounding box center [271, 85] width 273 height 17
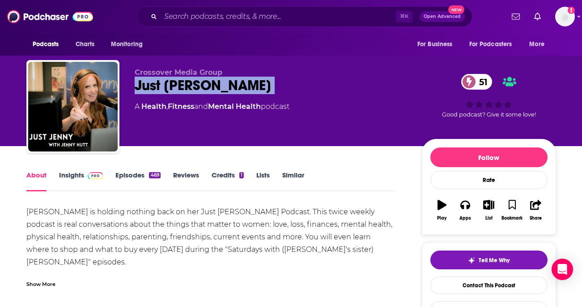
click at [167, 91] on div "Just Jenny 51" at bounding box center [271, 85] width 273 height 17
copy div "Just Jenny 51"
click at [128, 176] on link "Episodes 469" at bounding box center [138, 181] width 45 height 21
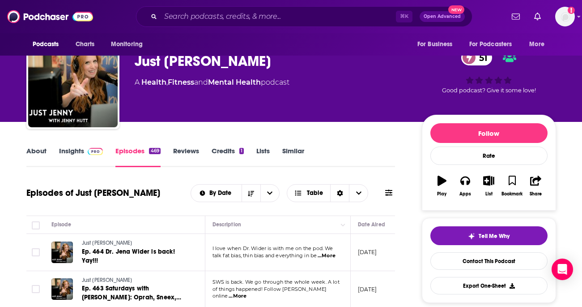
scroll to position [26, 0]
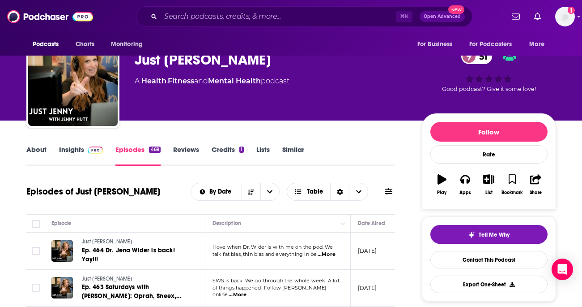
click at [68, 149] on link "Insights" at bounding box center [81, 155] width 44 height 21
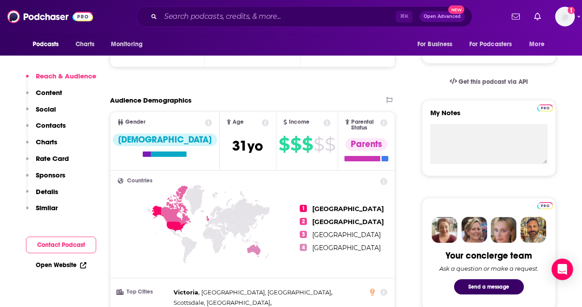
click at [56, 128] on p "Contacts" at bounding box center [51, 125] width 30 height 9
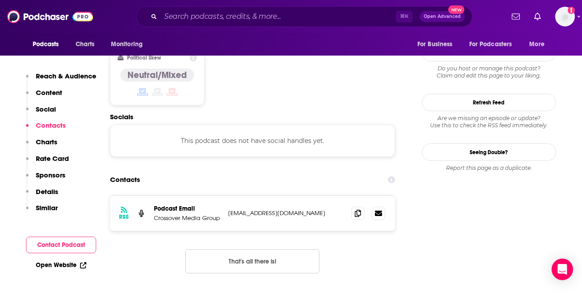
scroll to position [721, 0]
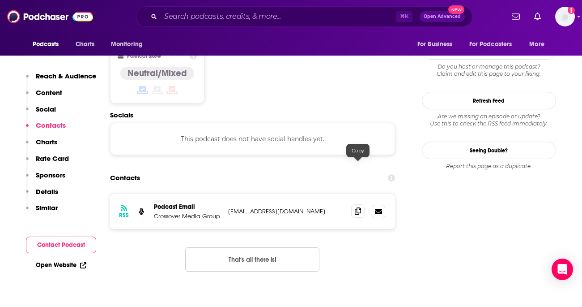
click at [362, 204] on span at bounding box center [357, 210] width 13 height 13
click at [354, 204] on span at bounding box center [357, 210] width 13 height 13
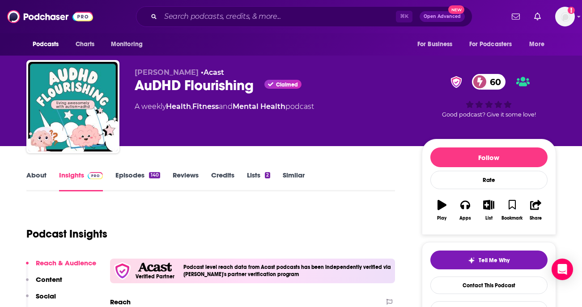
click at [176, 75] on span "[PERSON_NAME]" at bounding box center [167, 72] width 64 height 9
click at [175, 89] on div "AuDHD Flourishing Claimed 60" at bounding box center [271, 85] width 273 height 17
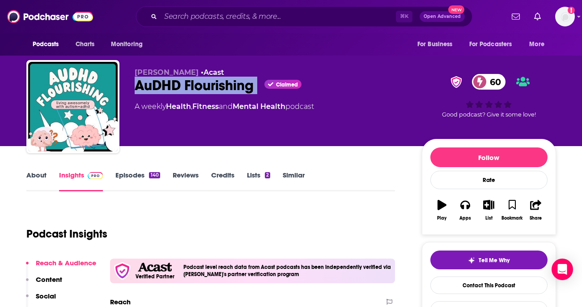
click at [175, 89] on div "AuDHD Flourishing Claimed 60" at bounding box center [271, 85] width 273 height 17
copy div "AuDHD Flourishing"
click at [128, 176] on link "Episodes 140" at bounding box center [138, 181] width 44 height 21
